Goal: Task Accomplishment & Management: Use online tool/utility

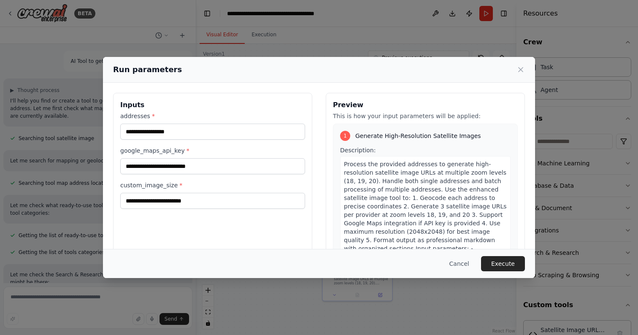
scroll to position [127, 0]
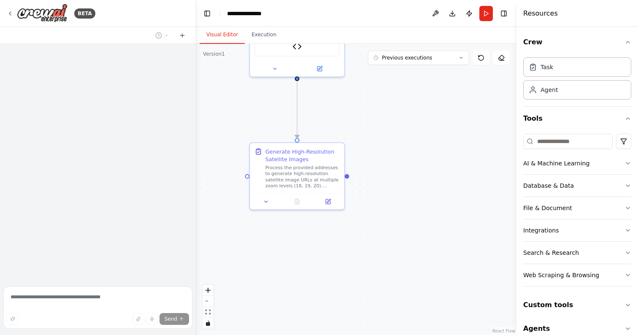
drag, startPoint x: 405, startPoint y: 207, endPoint x: 399, endPoint y: 111, distance: 96.3
click at [400, 111] on div ".deletable-edge-delete-btn { width: 20px; height: 20px; border: 0px solid #ffff…" at bounding box center [356, 189] width 320 height 291
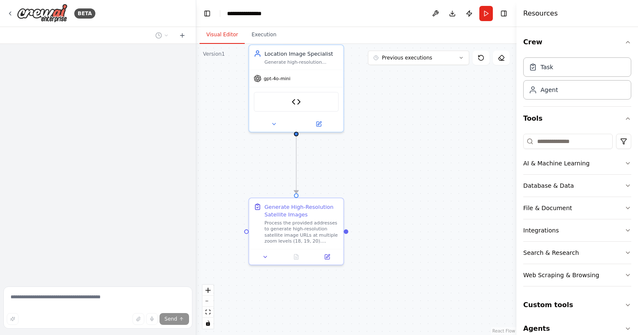
drag, startPoint x: 450, startPoint y: 161, endPoint x: 448, endPoint y: 208, distance: 46.9
click at [449, 216] on div ".deletable-edge-delete-btn { width: 20px; height: 20px; border: 0px solid #ffff…" at bounding box center [356, 189] width 320 height 291
click at [300, 104] on img at bounding box center [295, 100] width 9 height 9
click at [270, 123] on button at bounding box center [273, 122] width 43 height 9
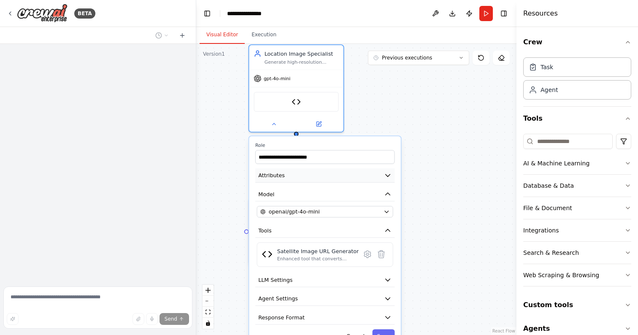
click at [389, 176] on icon "button" at bounding box center [388, 175] width 5 height 2
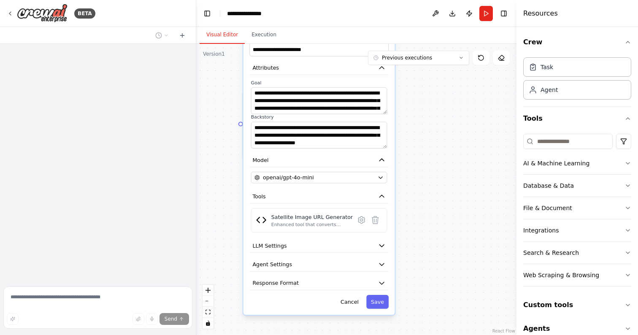
drag, startPoint x: 447, startPoint y: 234, endPoint x: 441, endPoint y: 126, distance: 107.7
click at [441, 126] on div ".deletable-edge-delete-btn { width: 20px; height: 20px; border: 0px solid #ffff…" at bounding box center [356, 189] width 320 height 291
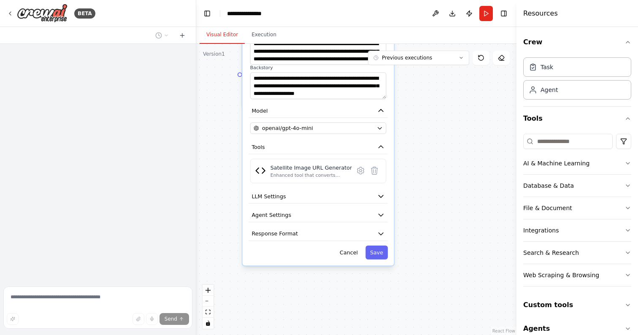
drag, startPoint x: 432, startPoint y: 209, endPoint x: 432, endPoint y: 159, distance: 49.4
click at [432, 159] on div ".deletable-edge-delete-btn { width: 20px; height: 20px; border: 0px solid #ffff…" at bounding box center [356, 189] width 320 height 291
click at [359, 172] on icon at bounding box center [360, 170] width 7 height 7
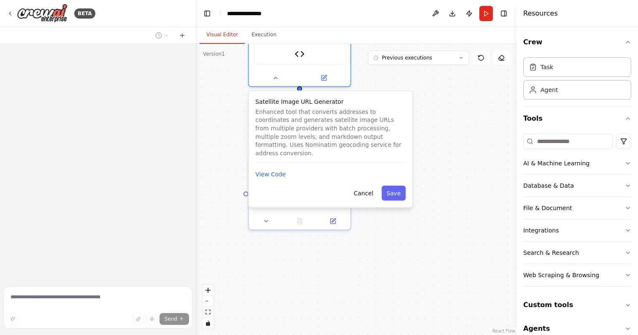
drag, startPoint x: 365, startPoint y: 212, endPoint x: 375, endPoint y: 299, distance: 87.4
click at [375, 299] on div ".deletable-edge-delete-btn { width: 20px; height: 20px; border: 0px solid #ffff…" at bounding box center [356, 189] width 320 height 291
click at [280, 170] on button "View Code" at bounding box center [270, 174] width 30 height 8
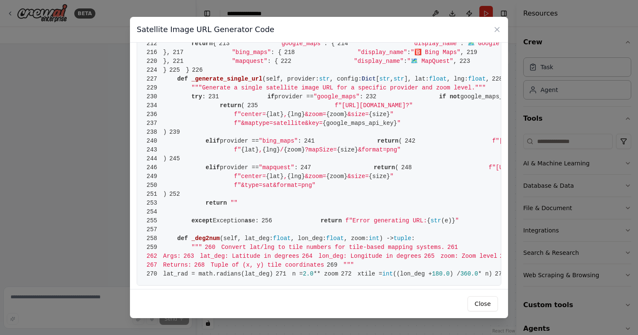
scroll to position [909, 0]
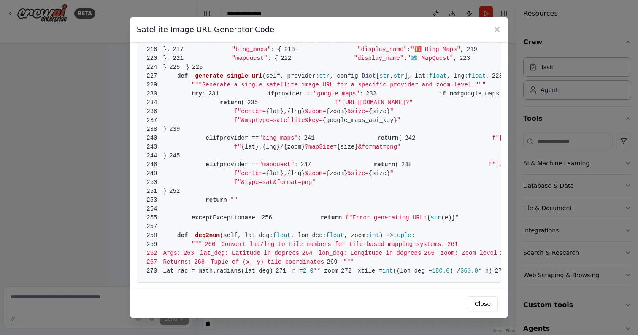
click at [480, 302] on button "Close" at bounding box center [482, 303] width 30 height 15
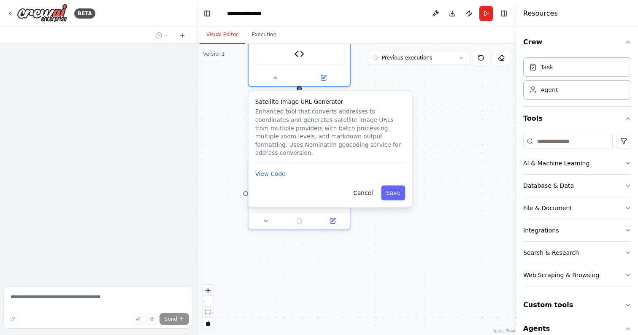
click at [360, 185] on button "Cancel" at bounding box center [363, 192] width 30 height 15
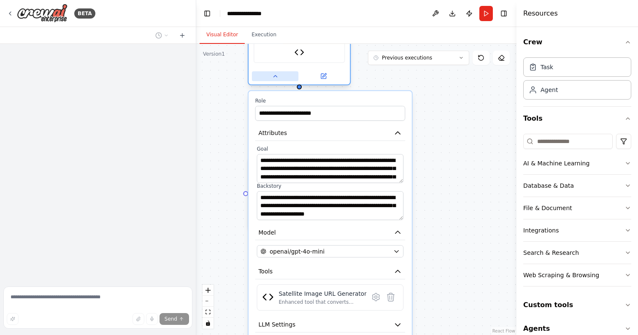
click at [277, 78] on icon at bounding box center [275, 76] width 7 height 7
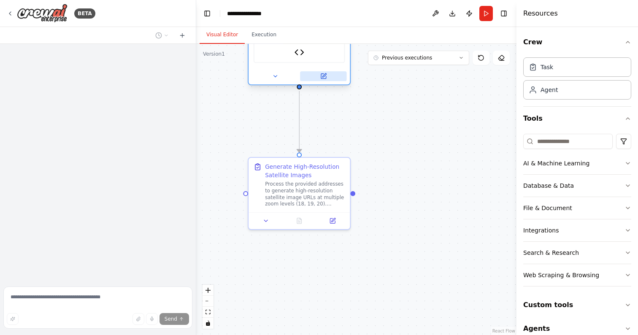
click at [324, 76] on icon at bounding box center [324, 75] width 4 height 4
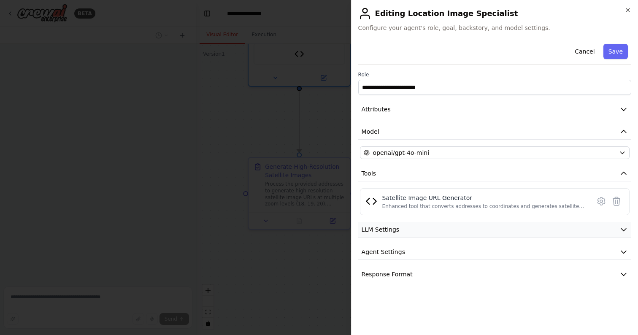
click at [626, 229] on icon "button" at bounding box center [623, 230] width 5 height 3
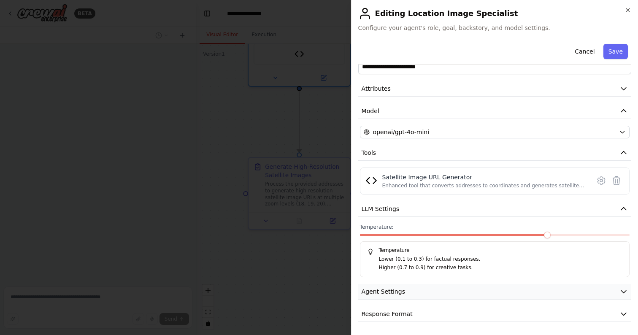
scroll to position [0, 0]
click at [553, 235] on span at bounding box center [495, 235] width 270 height 3
click at [544, 235] on span at bounding box center [547, 235] width 7 height 7
click at [539, 235] on span at bounding box center [454, 235] width 189 height 3
click at [531, 235] on span at bounding box center [495, 235] width 270 height 3
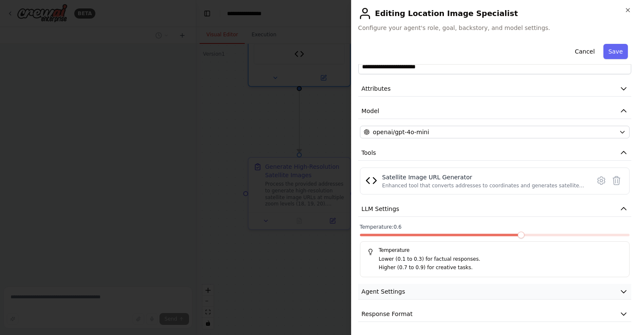
click at [623, 292] on icon "button" at bounding box center [623, 292] width 5 height 3
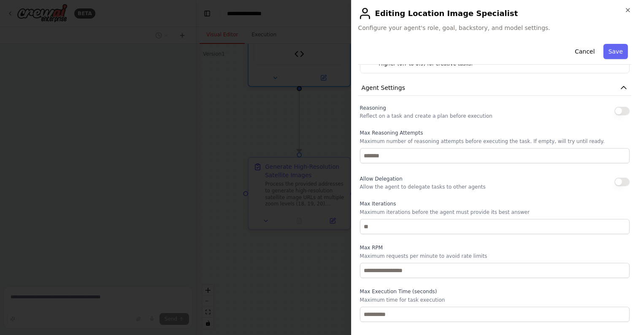
scroll to position [224, 0]
click at [620, 88] on icon "button" at bounding box center [623, 88] width 8 height 8
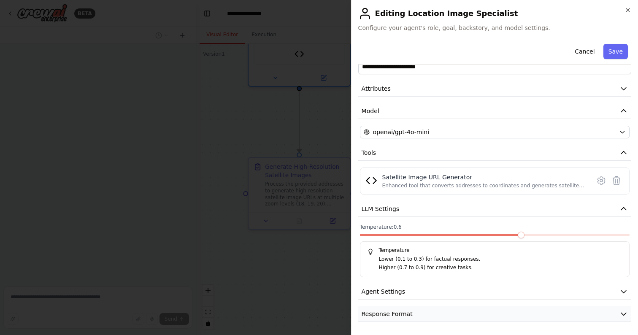
scroll to position [0, 0]
click at [548, 316] on button "Response Format" at bounding box center [494, 314] width 273 height 16
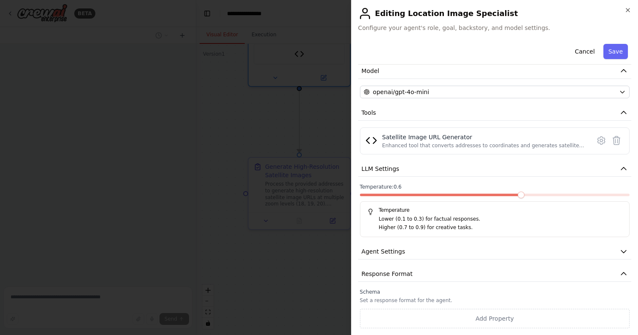
scroll to position [60, 0]
